Goal: Information Seeking & Learning: Learn about a topic

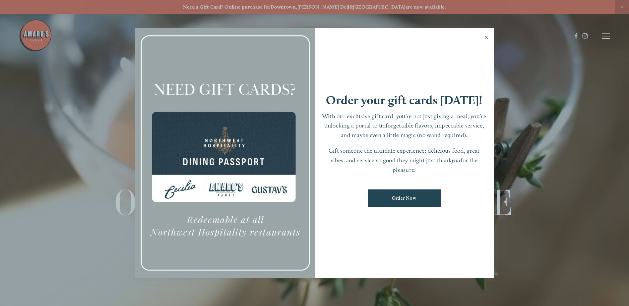
click at [486, 37] on link "Close" at bounding box center [486, 38] width 13 height 19
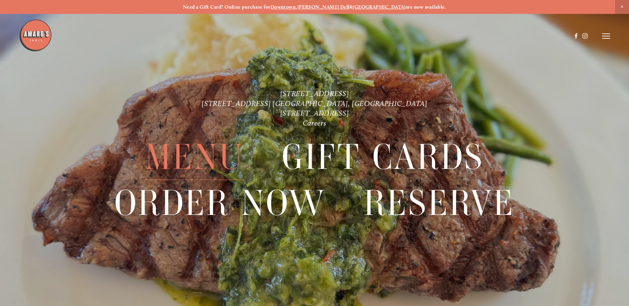
click at [189, 154] on span "Menu" at bounding box center [194, 157] width 99 height 45
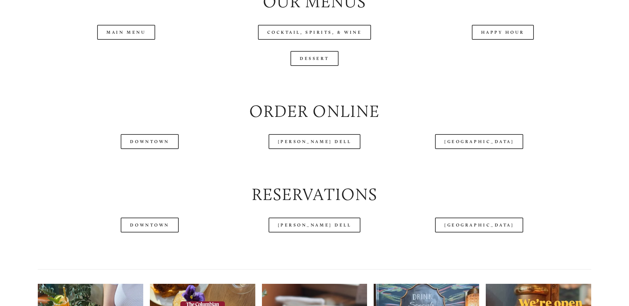
scroll to position [796, 0]
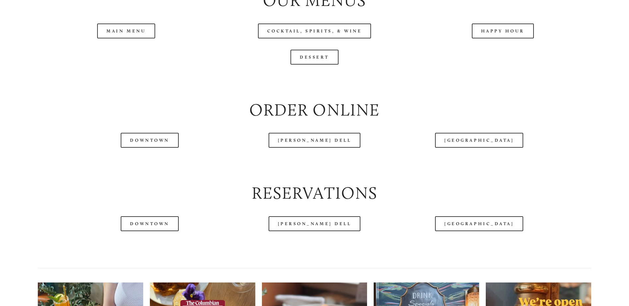
click at [516, 53] on header "Menu Order Now Visit Gallery 0" at bounding box center [314, 19] width 591 height 72
click at [503, 49] on header "Menu Order Now Visit Gallery 0" at bounding box center [314, 19] width 591 height 72
click at [498, 51] on header "Menu Order Now Visit Gallery 0" at bounding box center [314, 19] width 591 height 72
click at [311, 50] on header "Menu Order Now Visit Gallery 0" at bounding box center [314, 19] width 591 height 72
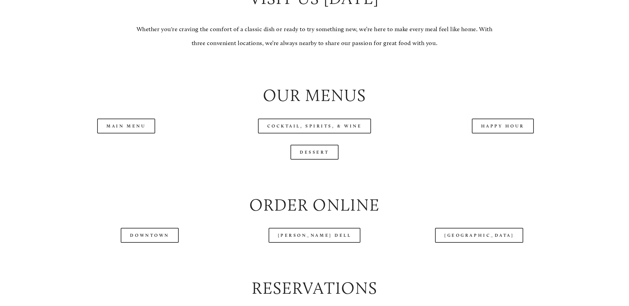
scroll to position [829, 0]
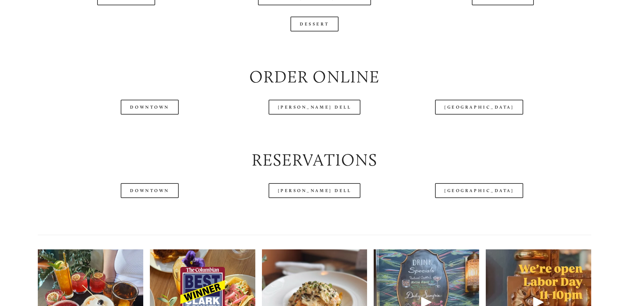
click at [509, 19] on div at bounding box center [295, 19] width 553 height 34
click at [309, 115] on link "[PERSON_NAME] Dell" at bounding box center [315, 107] width 92 height 15
click at [129, 17] on div at bounding box center [295, 19] width 553 height 34
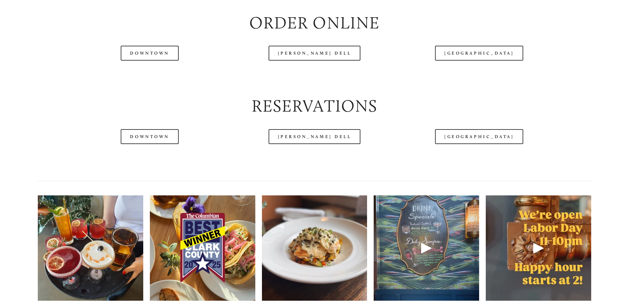
scroll to position [995, 0]
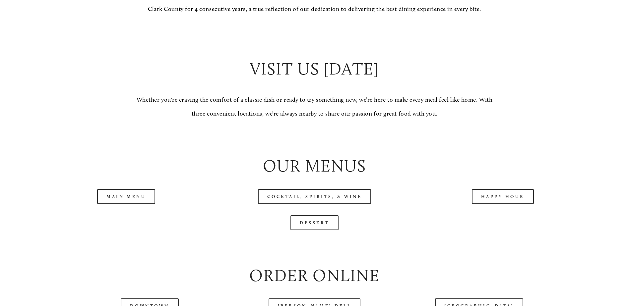
scroll to position [763, 0]
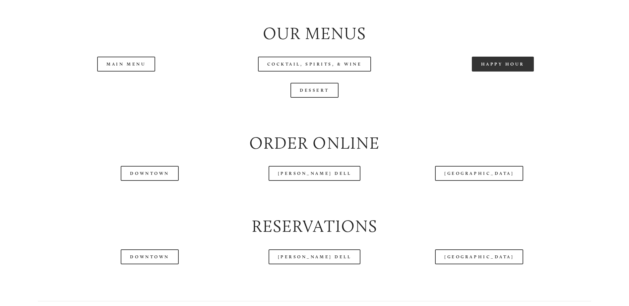
click at [502, 72] on link "Happy Hour" at bounding box center [503, 64] width 62 height 15
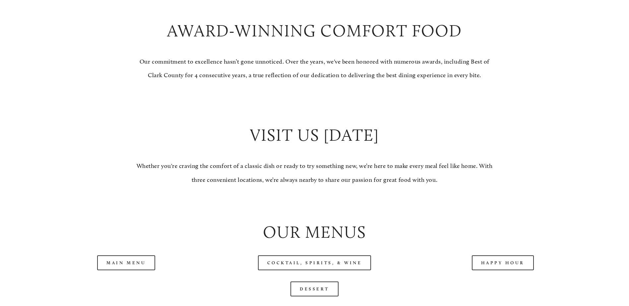
scroll to position [729, 0]
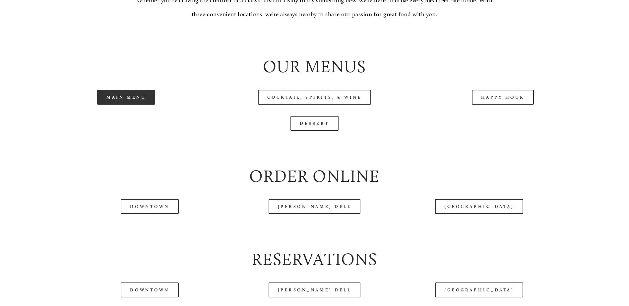
click at [137, 105] on link "Main Menu" at bounding box center [126, 97] width 58 height 15
